Goal: Communication & Community: Answer question/provide support

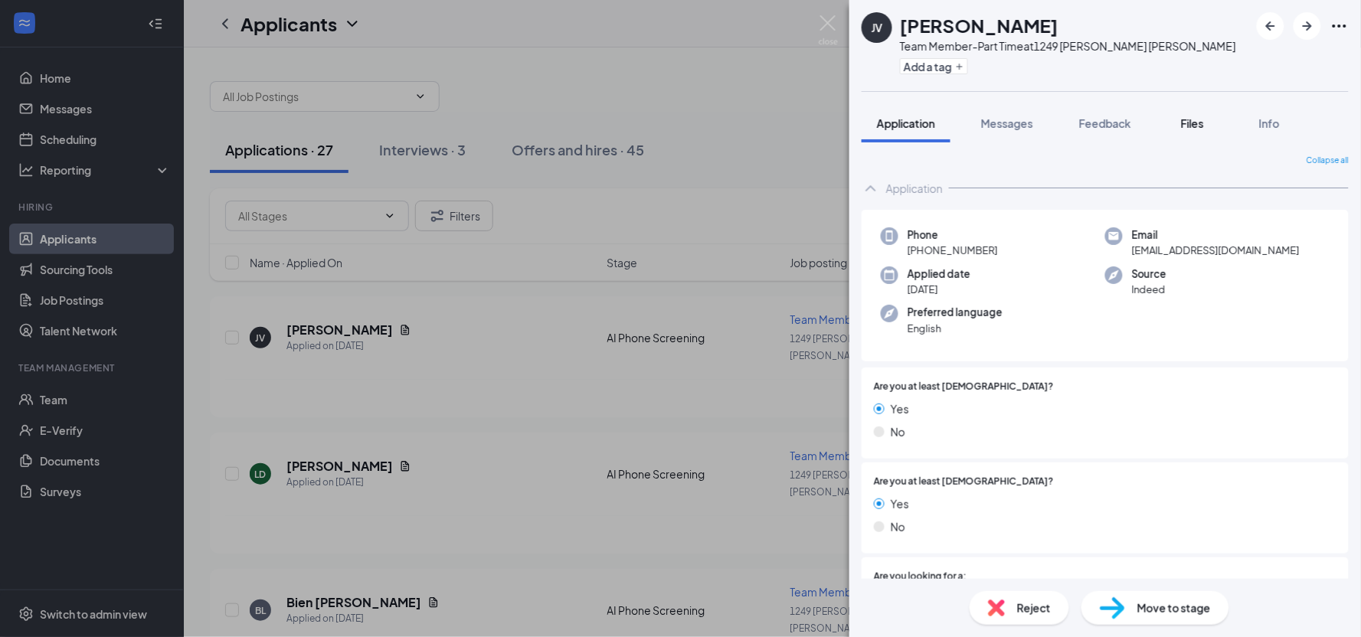
click at [1212, 134] on button "Files" at bounding box center [1191, 123] width 61 height 38
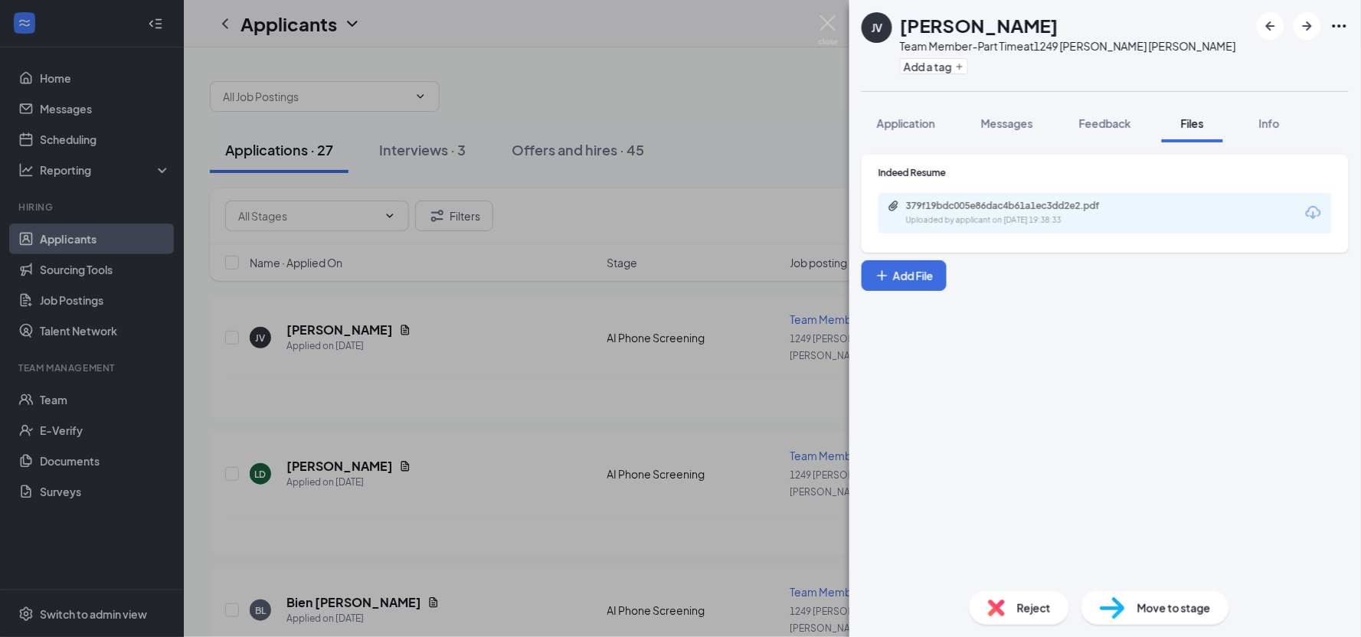
click at [1070, 216] on div "Uploaded by applicant on [DATE] 19:38:33" at bounding box center [1021, 220] width 230 height 12
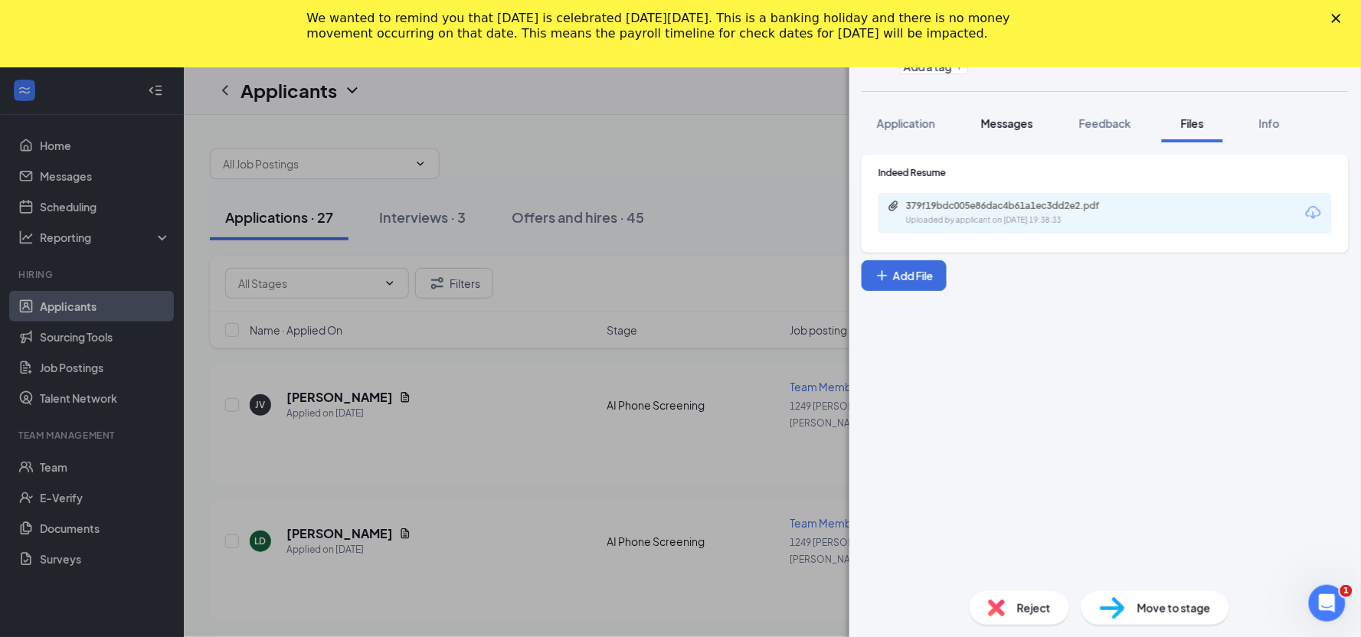
drag, startPoint x: 900, startPoint y: 118, endPoint x: 997, endPoint y: 109, distance: 96.8
click at [902, 118] on span "Application" at bounding box center [906, 123] width 58 height 14
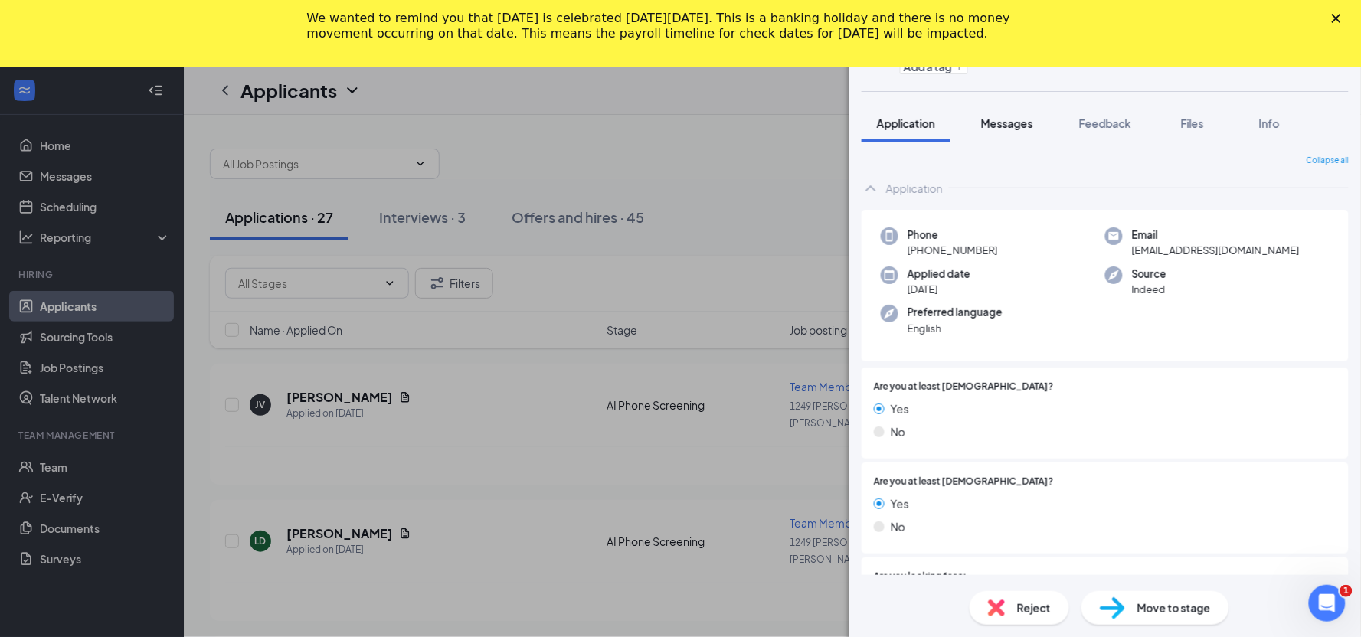
click at [1005, 119] on span "Messages" at bounding box center [1007, 123] width 52 height 14
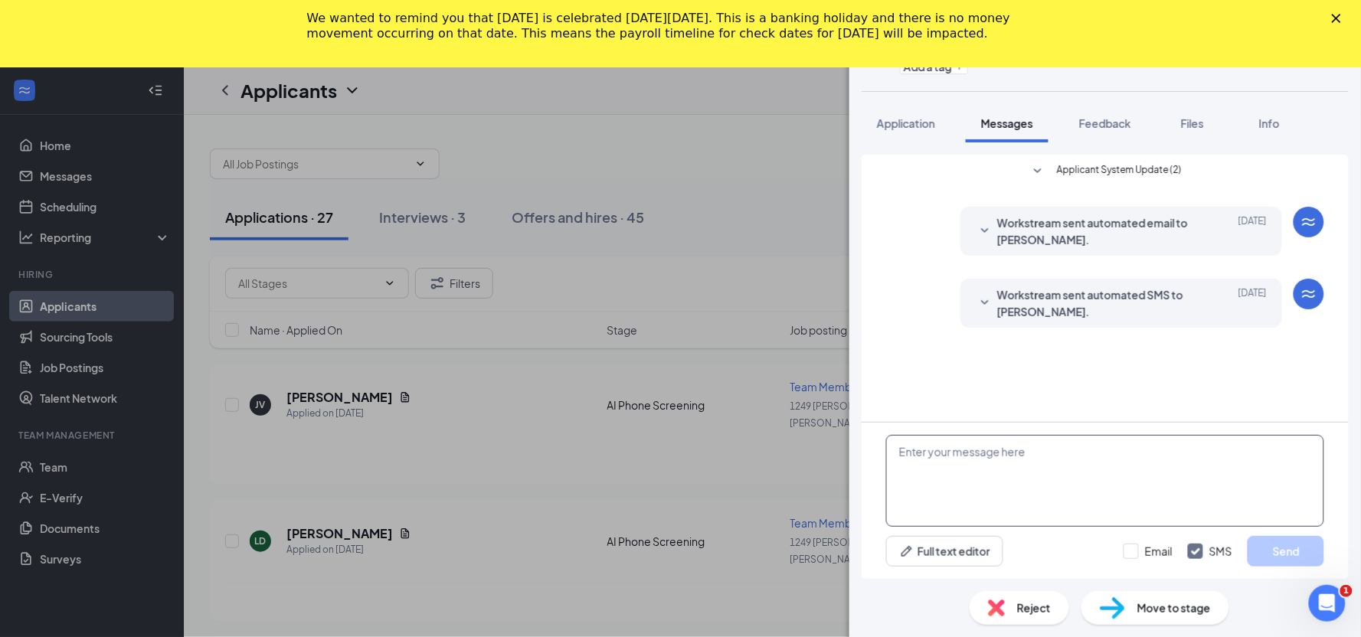
click at [1090, 472] on textarea at bounding box center [1105, 481] width 438 height 92
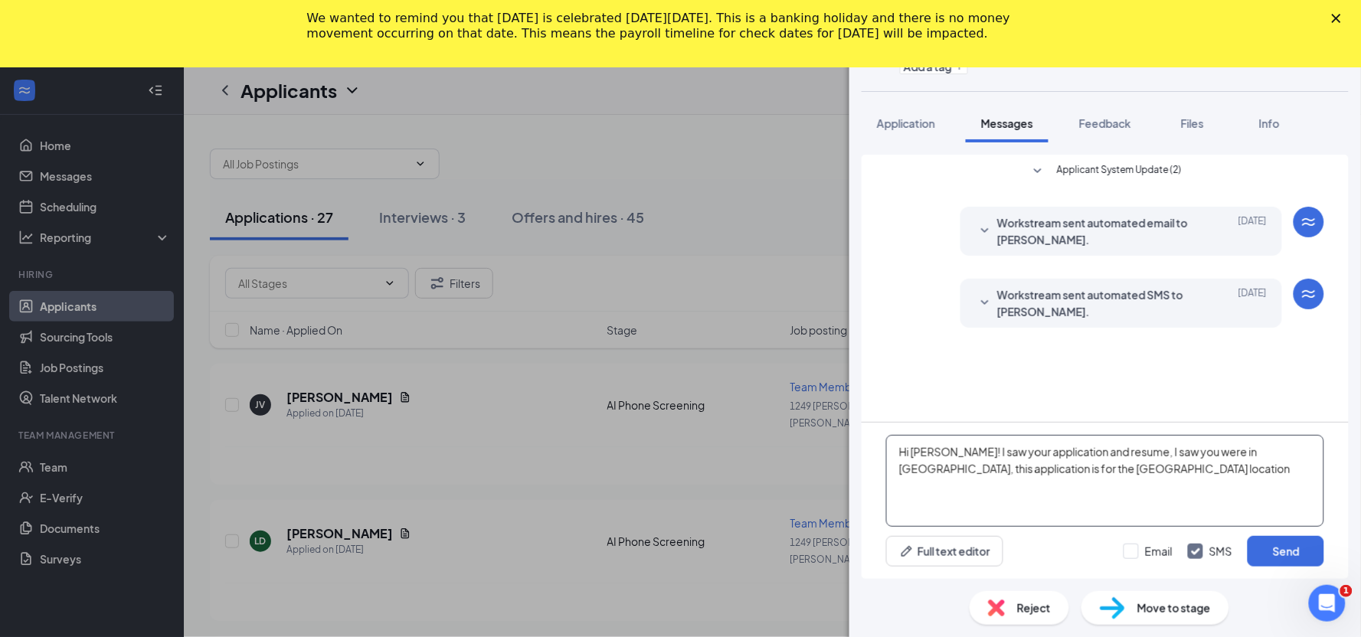
click at [976, 452] on textarea "Hi [PERSON_NAME]! I saw your application and resume, I saw you were in [GEOGRAP…" at bounding box center [1105, 481] width 438 height 92
click at [1137, 455] on textarea "Hi [PERSON_NAME]! I saw on your application and resume, I saw you were in [GEOG…" at bounding box center [1105, 481] width 438 height 92
click at [1138, 449] on textarea "Hi [PERSON_NAME]! I saw on your application and resume, I saw you were in [GEOG…" at bounding box center [1105, 481] width 438 height 92
drag, startPoint x: 1139, startPoint y: 449, endPoint x: 1128, endPoint y: 453, distance: 11.4
click at [1128, 453] on textarea "Hi [PERSON_NAME]! I saw on your application and resume, I saw you were in [GEOG…" at bounding box center [1105, 481] width 438 height 92
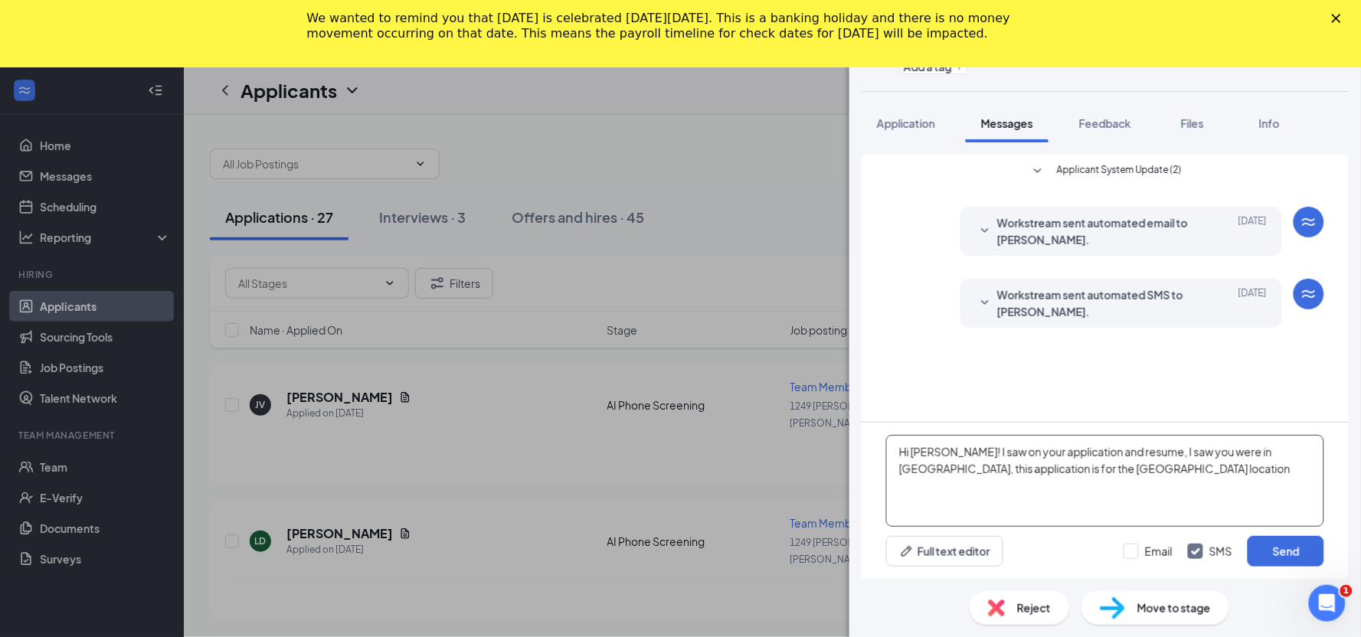
click at [1037, 460] on textarea "Hi [PERSON_NAME]! I saw on your application and resume, I saw you were in [GEOG…" at bounding box center [1105, 481] width 438 height 92
drag, startPoint x: 1017, startPoint y: 456, endPoint x: 1096, endPoint y: 449, distance: 79.9
click at [1096, 449] on textarea "Hi [PERSON_NAME]! I saw on your application and resume, I saw you were in [GEOG…" at bounding box center [1105, 481] width 438 height 92
drag, startPoint x: 1057, startPoint y: 449, endPoint x: 1090, endPoint y: 450, distance: 32.9
click at [1090, 450] on textarea "Hi [PERSON_NAME]! I saw on your resume, I saw you were in [GEOGRAPHIC_DATA], th…" at bounding box center [1105, 481] width 438 height 92
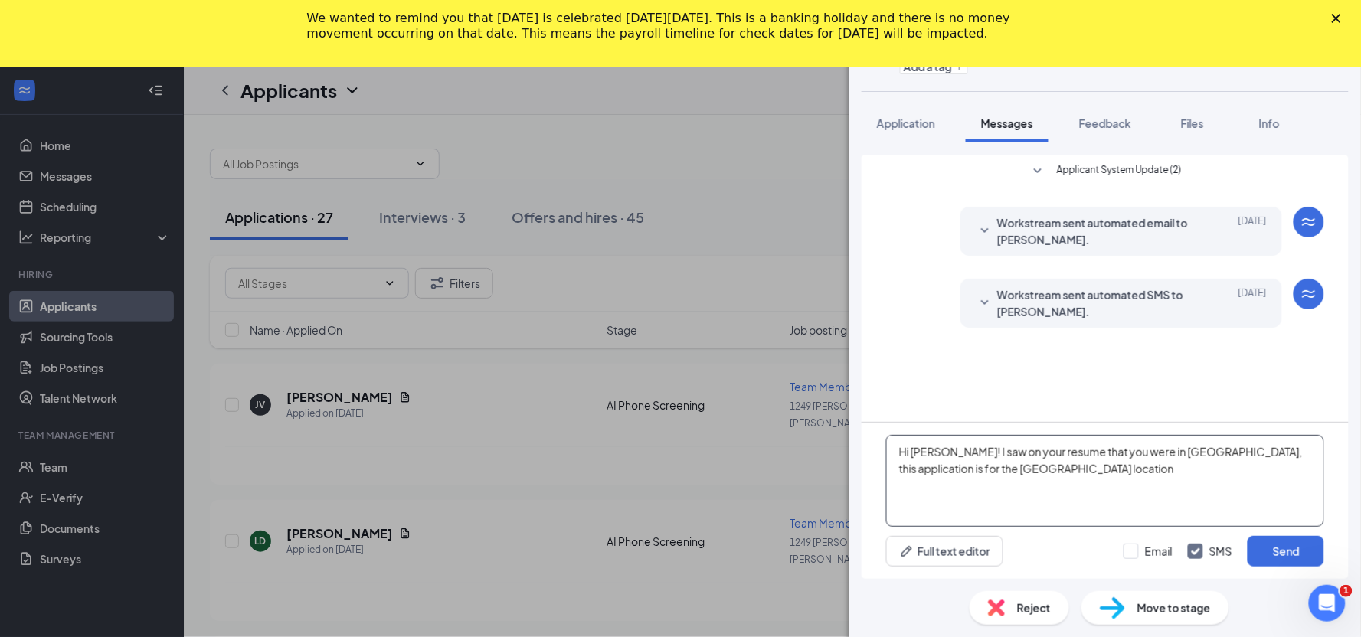
click at [1201, 449] on textarea "Hi [PERSON_NAME]! I saw on your resume that you were in [GEOGRAPHIC_DATA], this…" at bounding box center [1105, 481] width 438 height 92
click at [1204, 464] on textarea "Hi [PERSON_NAME]! I saw on your resume that you were in [GEOGRAPHIC_DATA], and …" at bounding box center [1105, 481] width 438 height 92
click at [1011, 488] on textarea "Hi [PERSON_NAME]! I saw on your resume that you were in [GEOGRAPHIC_DATA], and …" at bounding box center [1105, 481] width 438 height 92
type textarea "Hi [PERSON_NAME]! I saw on your resume that you were in [GEOGRAPHIC_DATA], and …"
click at [1299, 560] on button "Send" at bounding box center [1285, 551] width 77 height 31
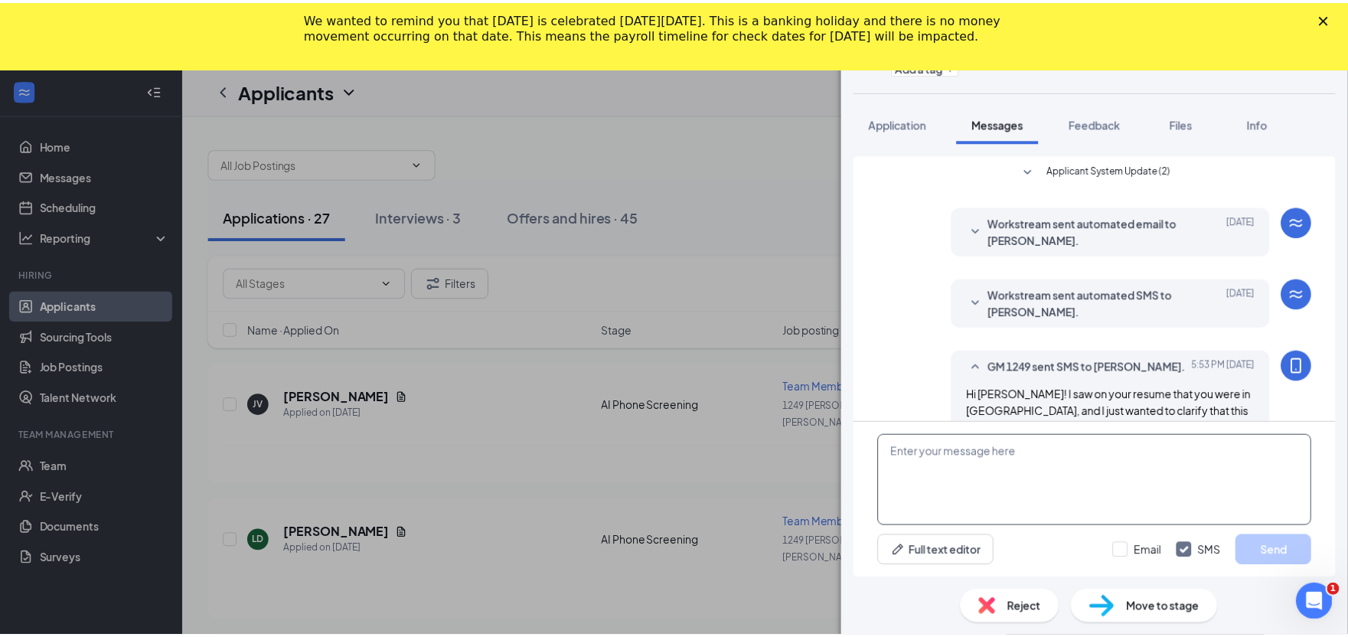
scroll to position [69, 0]
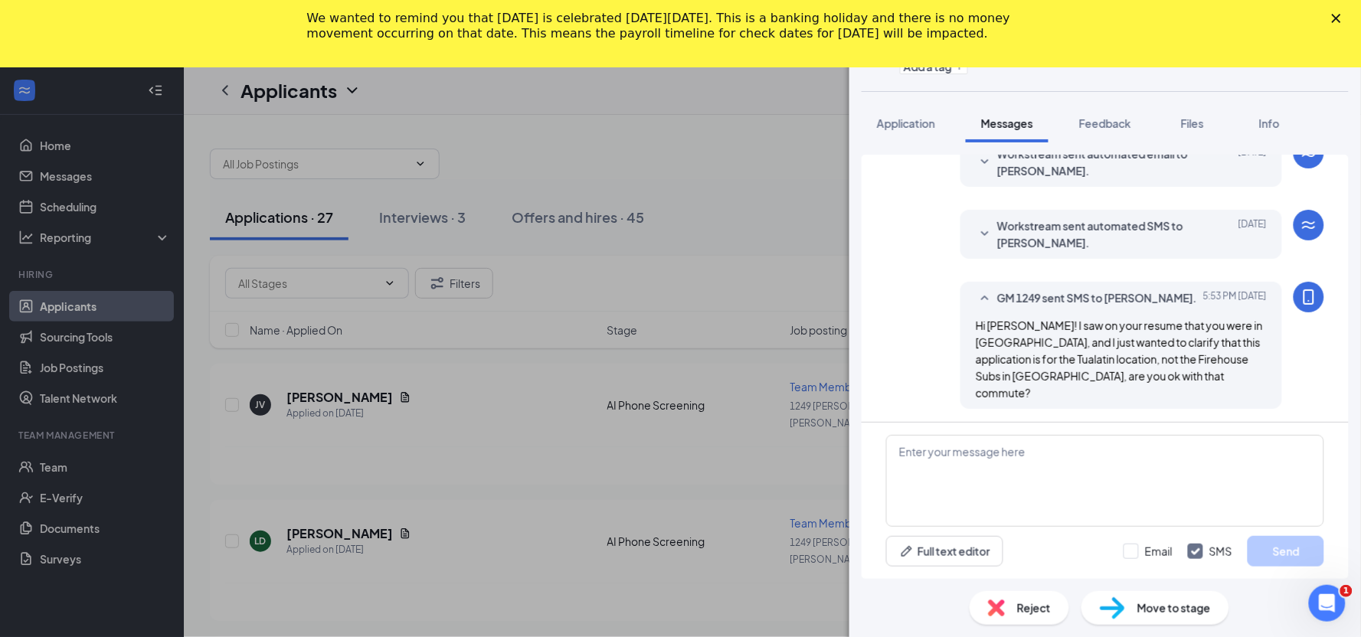
click at [740, 296] on div "JV [PERSON_NAME] Team Member-Part Time at 1249 [PERSON_NAME] [PERSON_NAME] Add …" at bounding box center [680, 318] width 1361 height 637
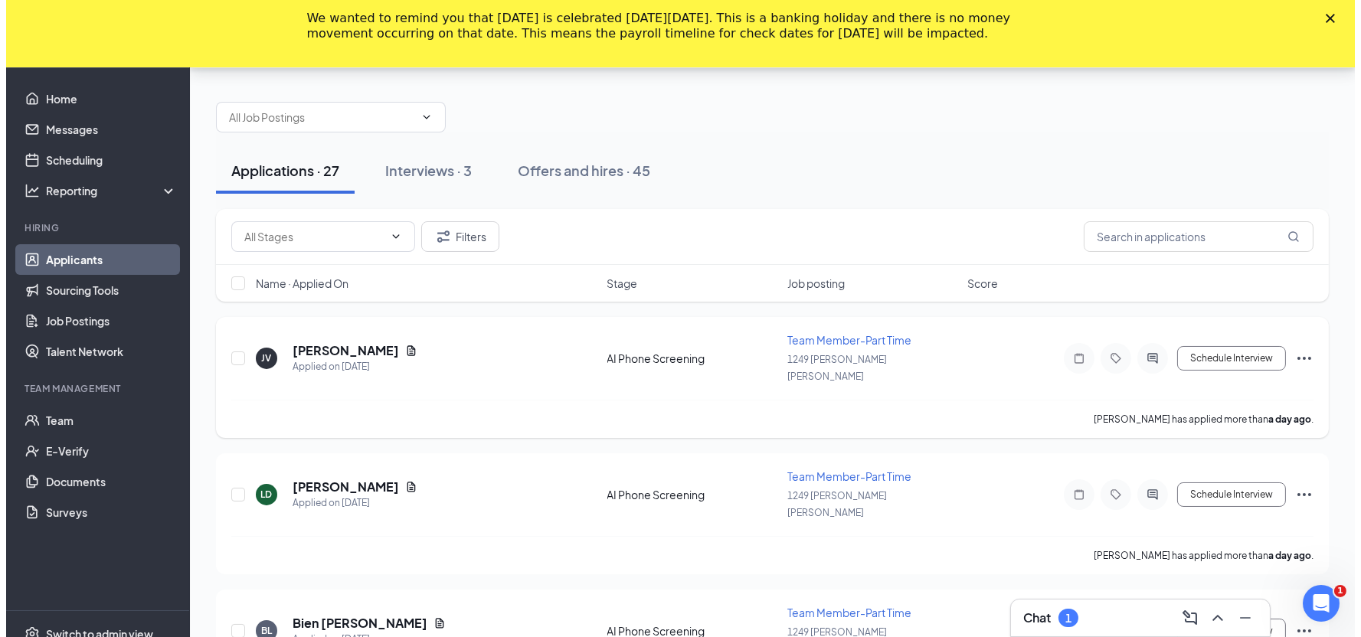
scroll to position [85, 0]
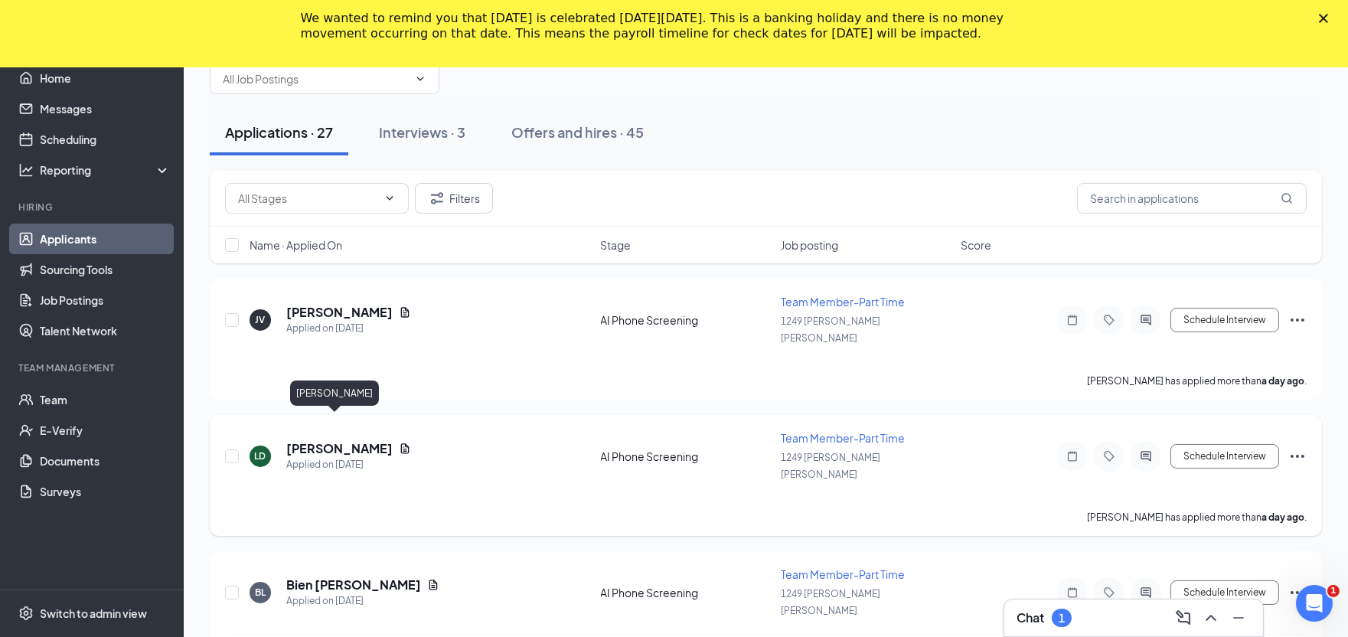
click at [322, 440] on h5 "[PERSON_NAME]" at bounding box center [339, 448] width 106 height 17
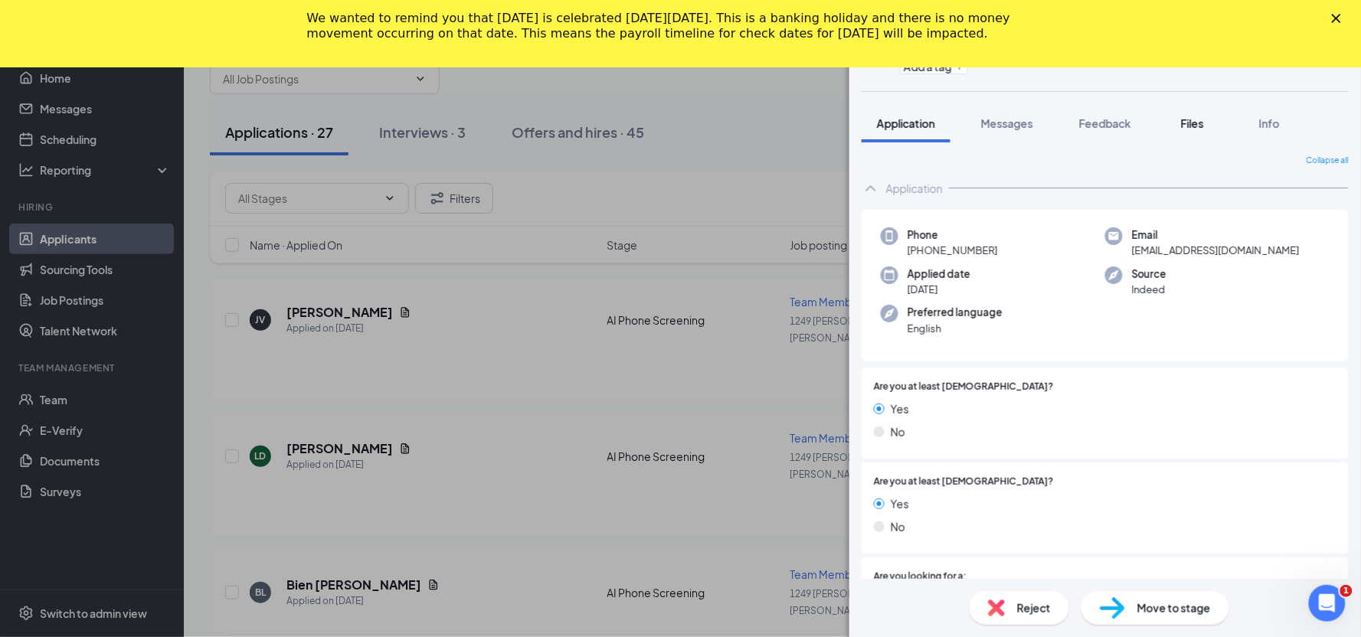
click at [1197, 116] on span "Files" at bounding box center [1192, 123] width 23 height 14
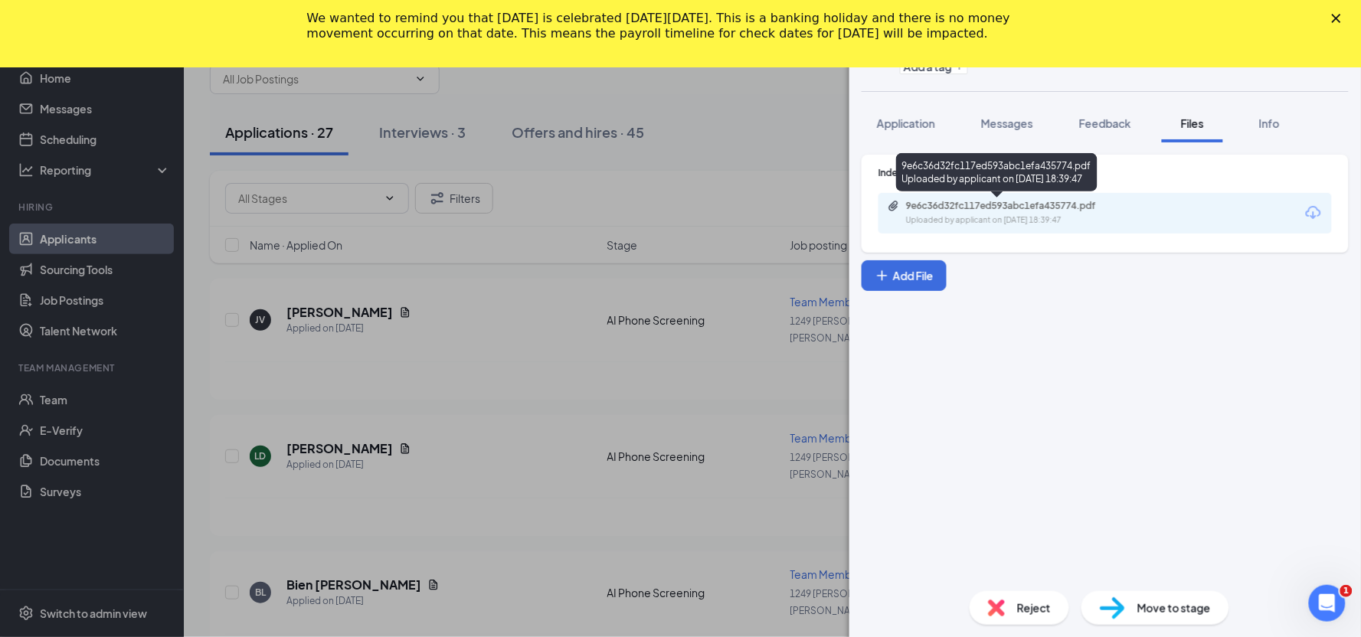
click at [995, 202] on div "9e6c36d32fc117ed593abc1efa435774.pdf" at bounding box center [1013, 206] width 214 height 12
click at [1251, 120] on button "Info" at bounding box center [1268, 123] width 61 height 38
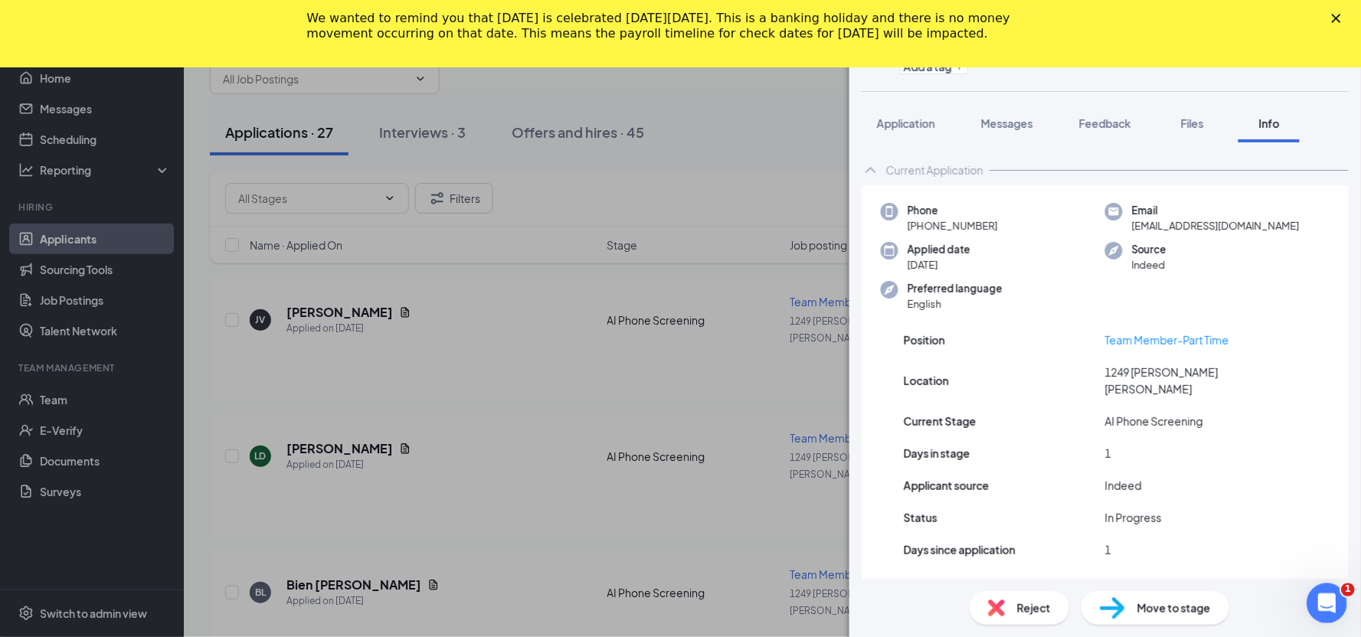
click html
click at [1313, 594] on icon "Open Intercom Messenger" at bounding box center [1324, 601] width 25 height 25
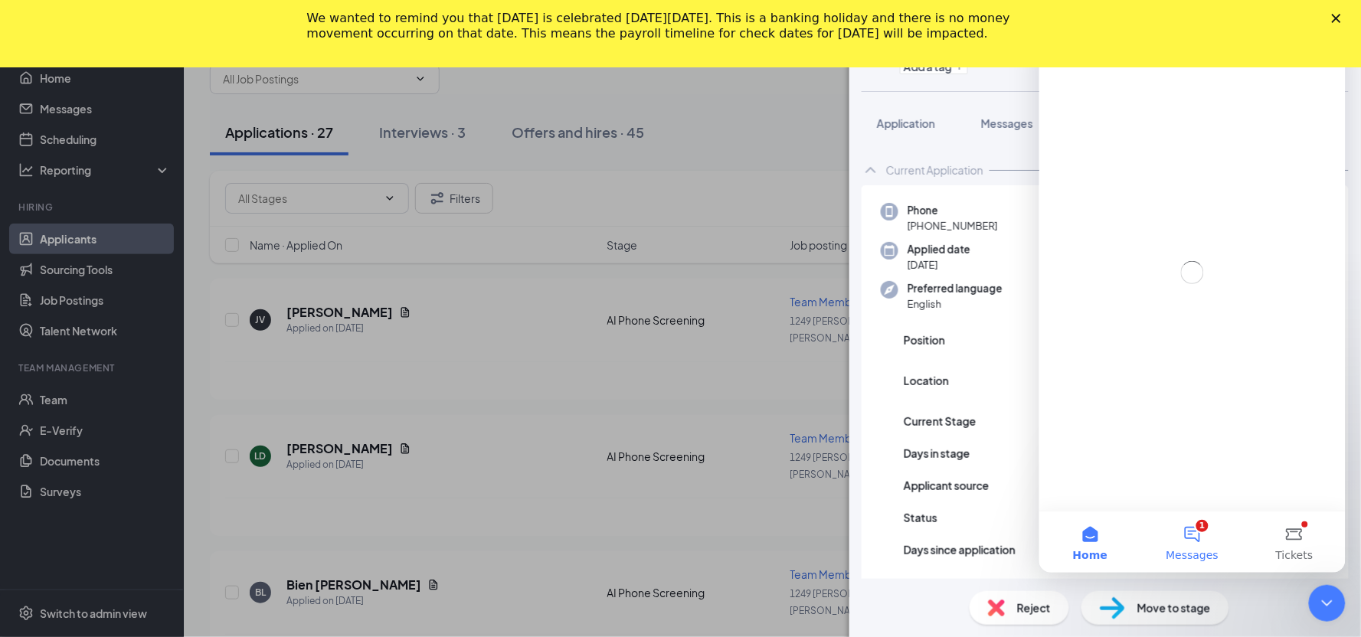
click at [1184, 544] on button "1 Messages" at bounding box center [1191, 541] width 102 height 61
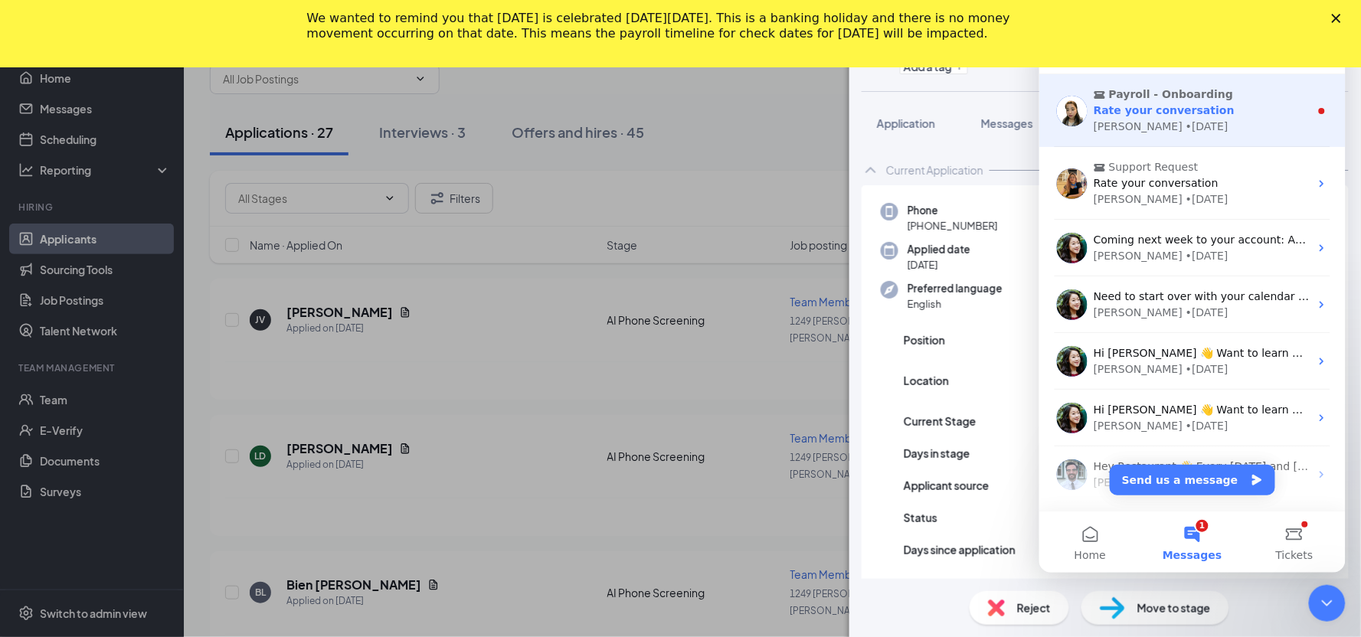
click at [1184, 125] on div "• [DATE]" at bounding box center [1205, 126] width 43 height 16
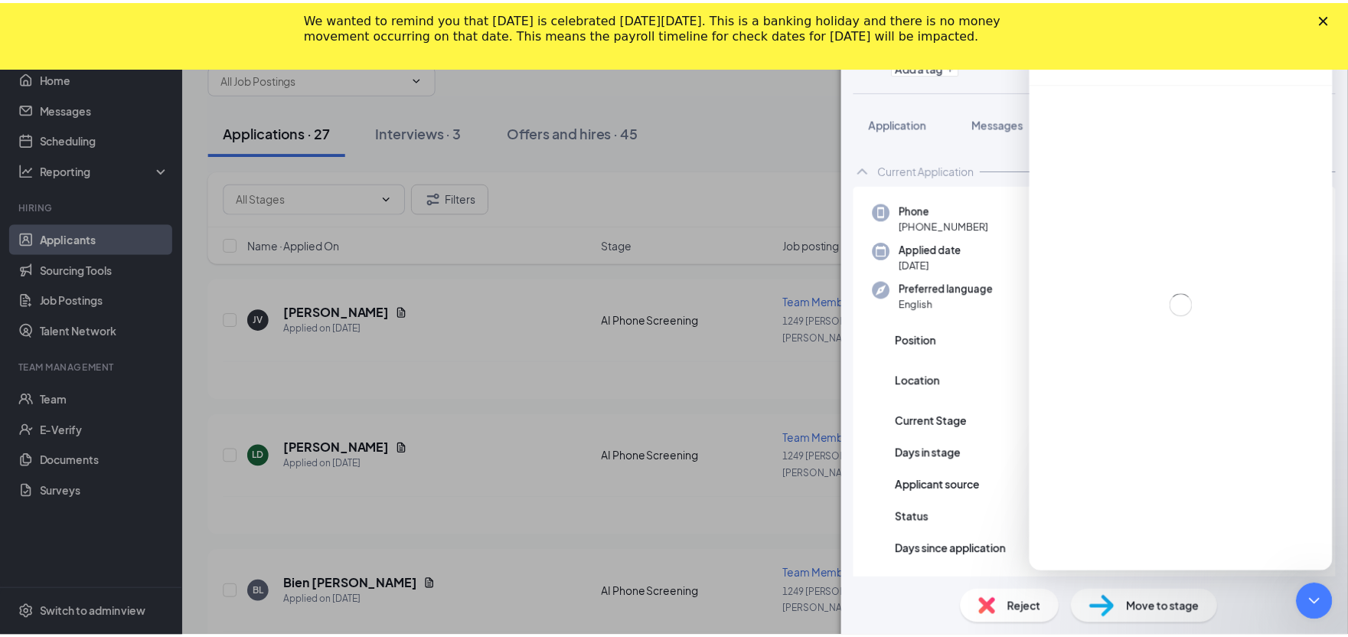
scroll to position [74, 0]
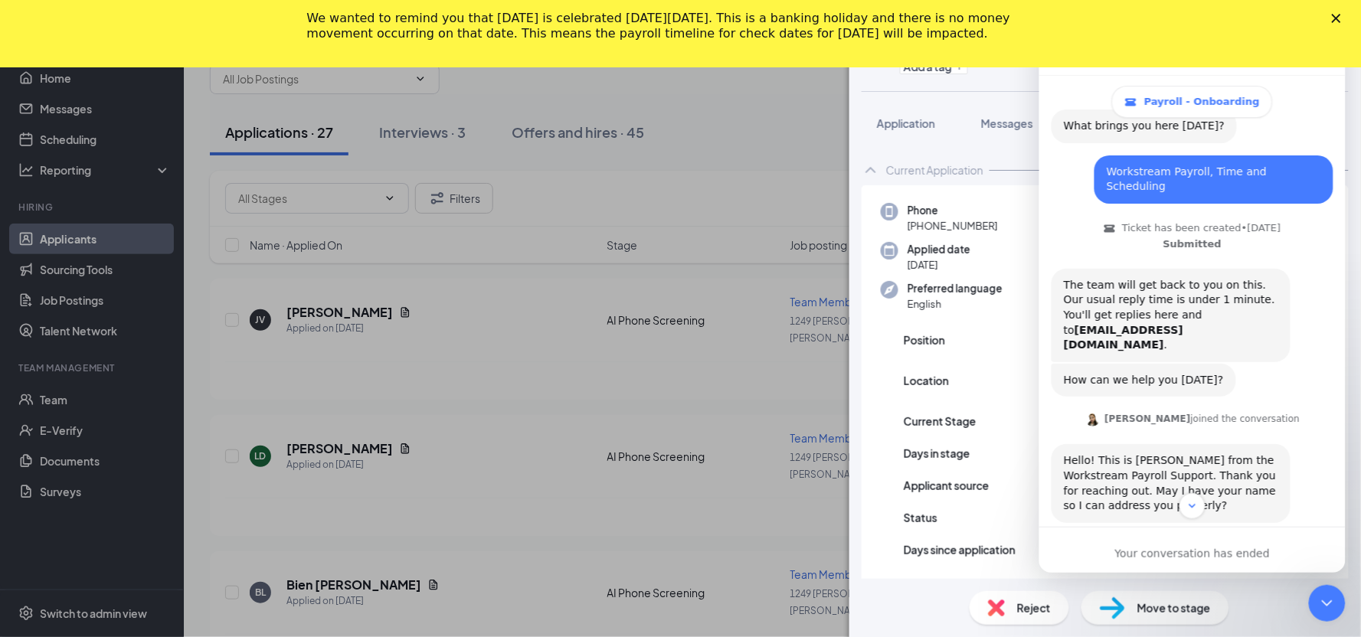
click at [1343, 21] on div "Close" at bounding box center [1338, 18] width 15 height 9
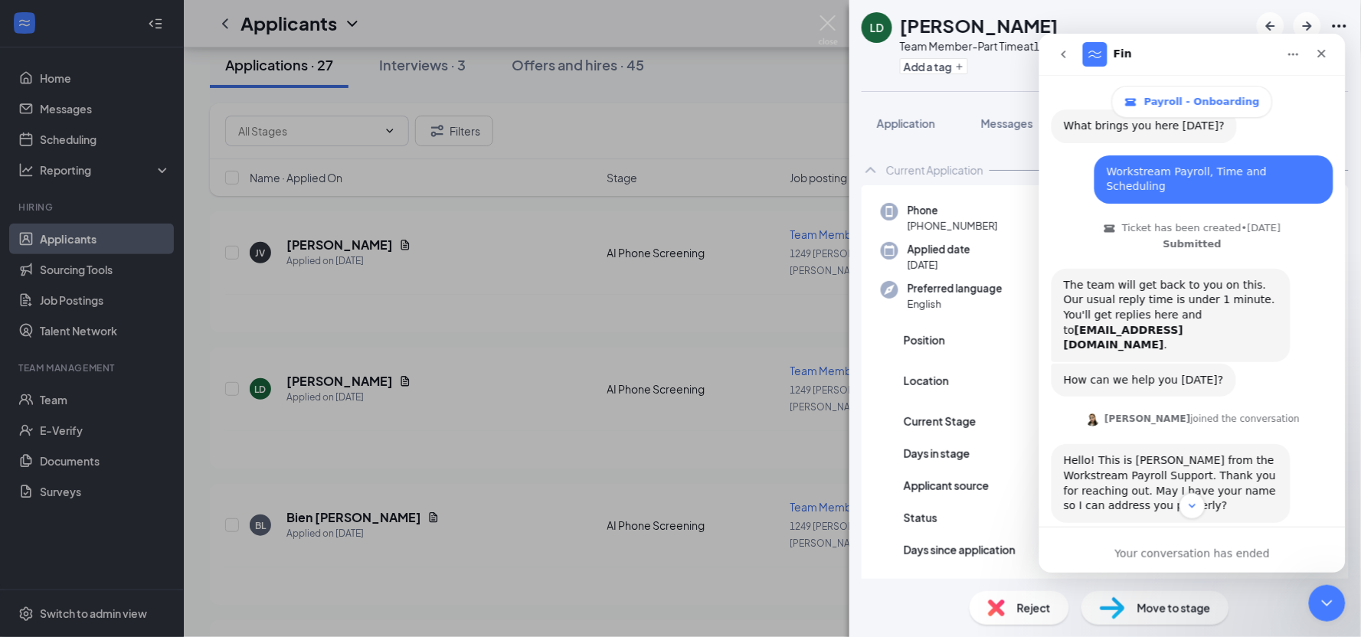
click at [597, 112] on div "[PERSON_NAME] Team Member-Part Time at 1249 [PERSON_NAME] [PERSON_NAME] Add a t…" at bounding box center [680, 318] width 1361 height 637
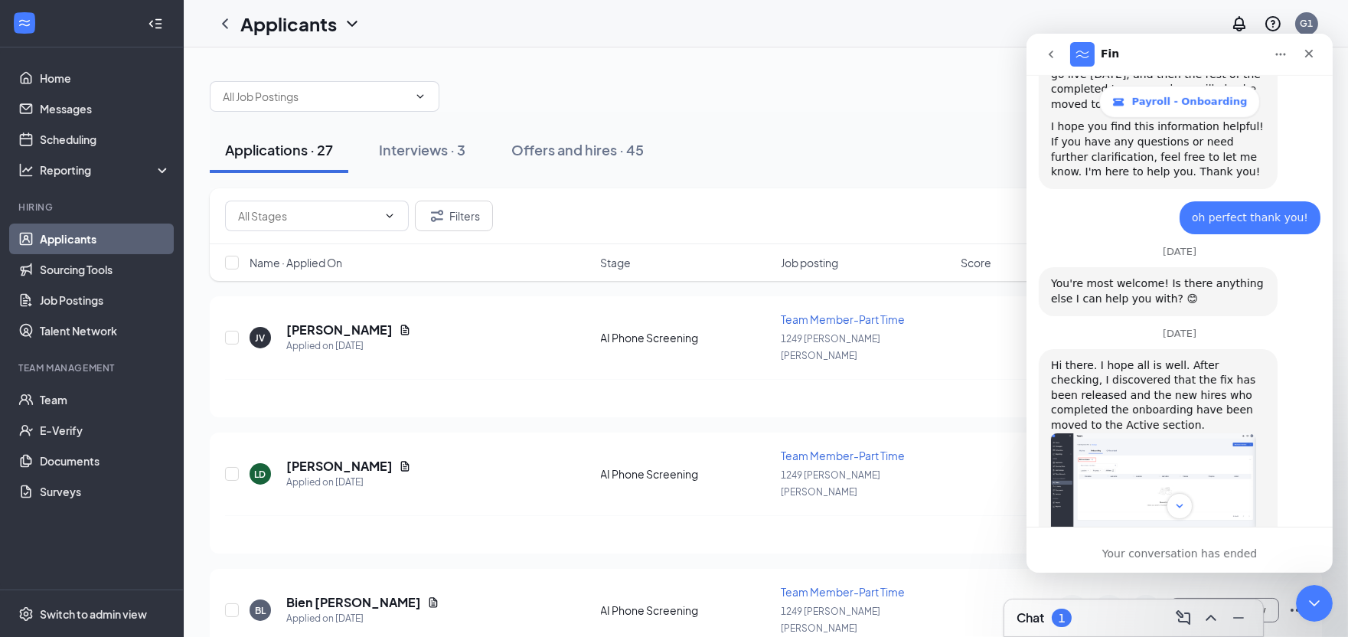
scroll to position [1908, 0]
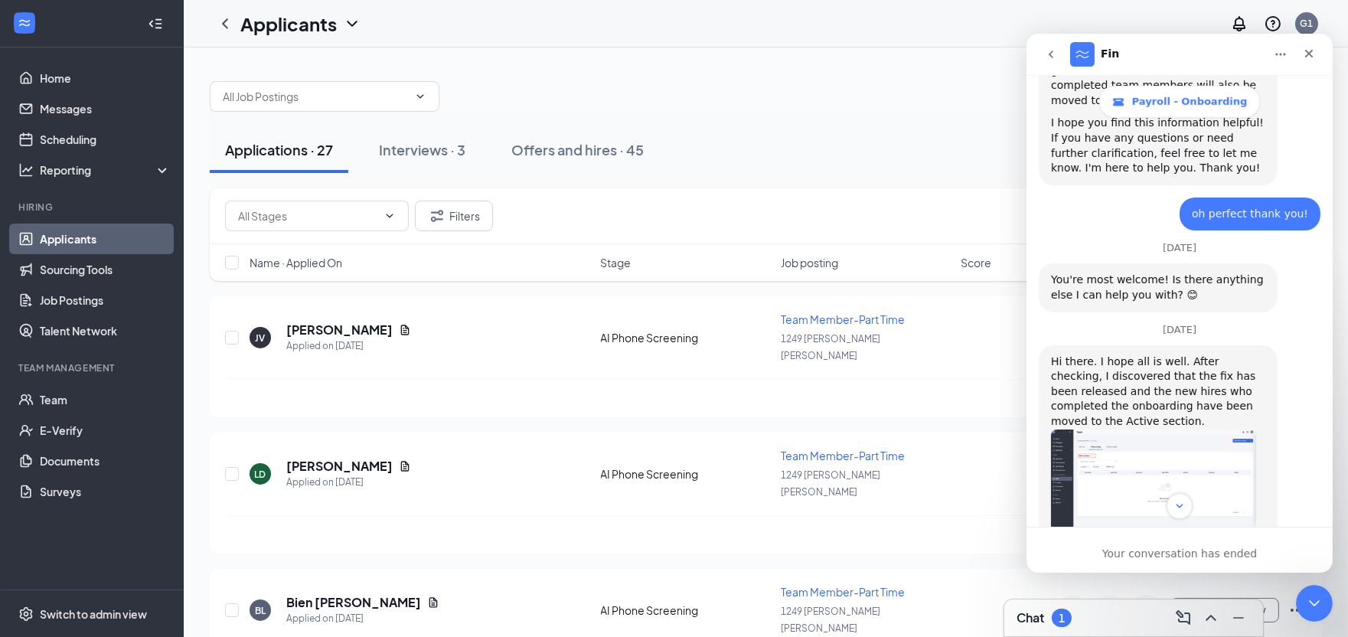
click at [946, 155] on div "Applications · 27 Interviews · 3 Offers and hires · 45" at bounding box center [766, 150] width 1112 height 46
click at [1307, 50] on icon "Close" at bounding box center [1308, 53] width 12 height 12
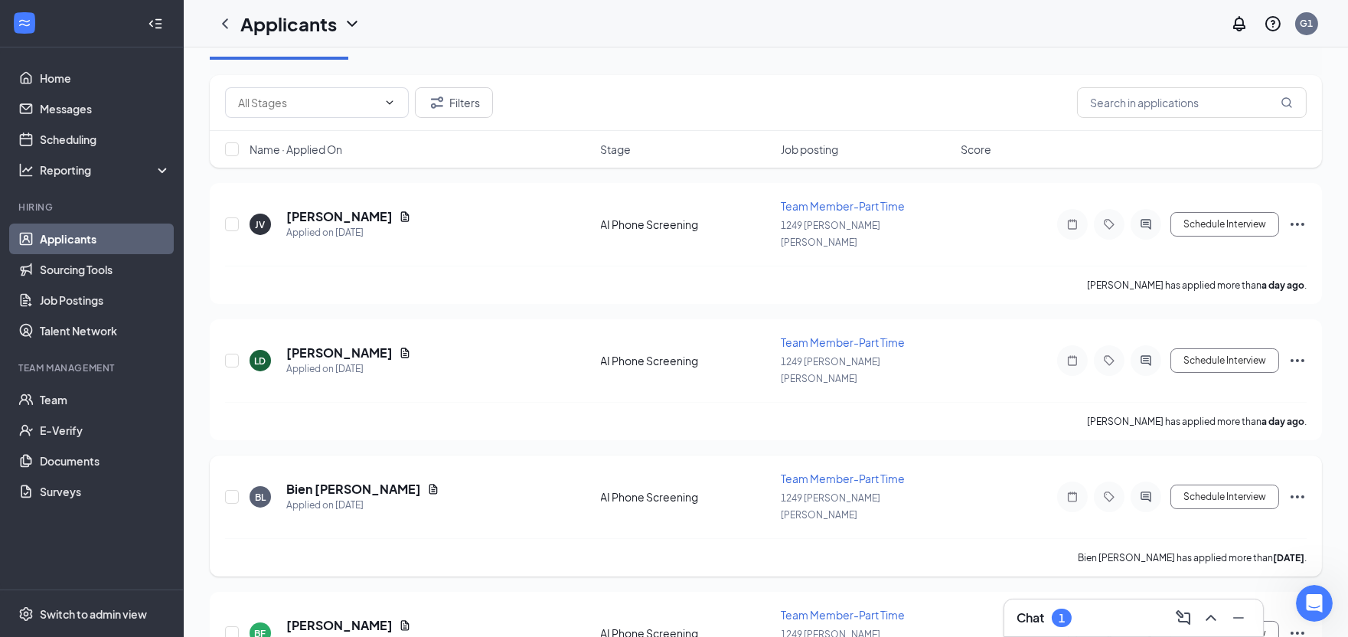
scroll to position [0, 0]
